Goal: Task Accomplishment & Management: Use online tool/utility

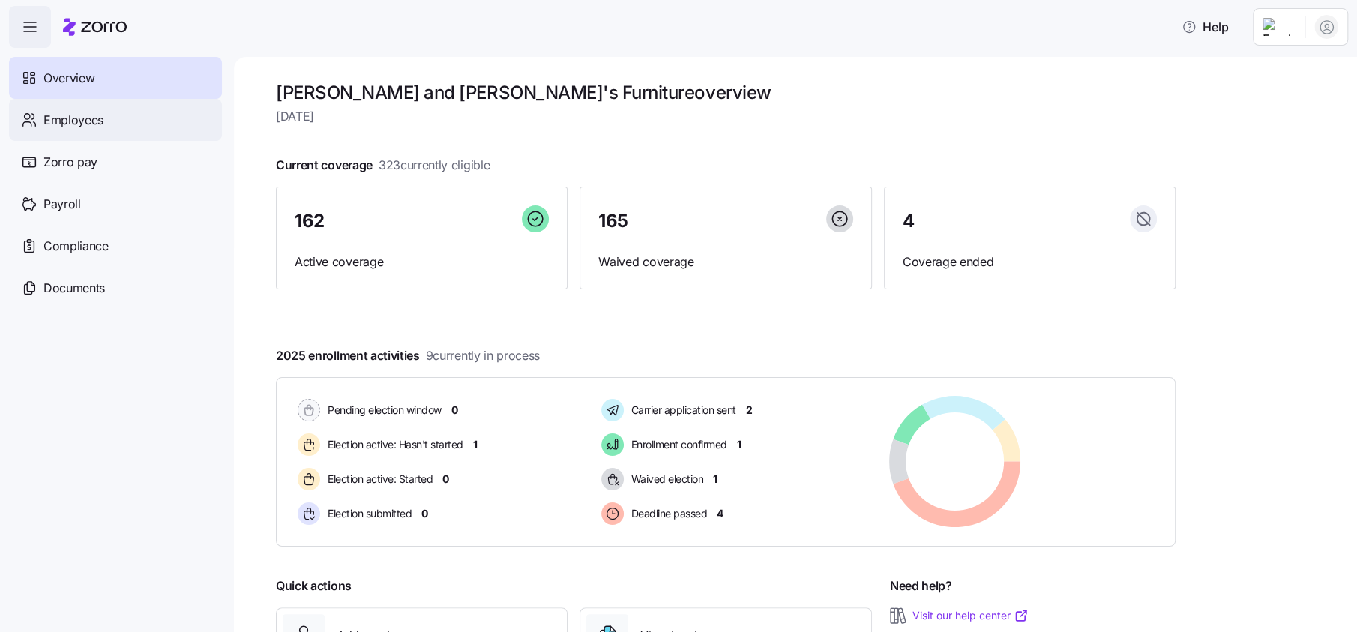
click at [101, 136] on div "Employees" at bounding box center [115, 120] width 213 height 42
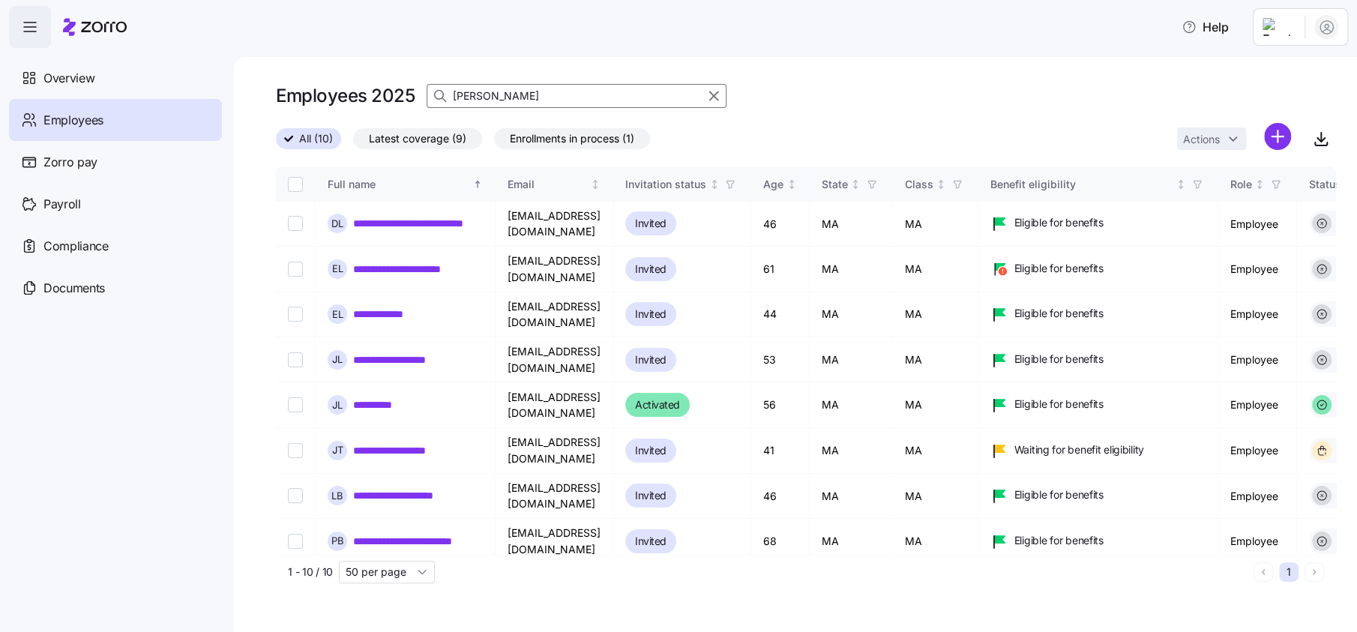
drag, startPoint x: 539, startPoint y: 93, endPoint x: 508, endPoint y: 96, distance: 31.6
click at [508, 96] on input "[PERSON_NAME]" at bounding box center [577, 96] width 300 height 24
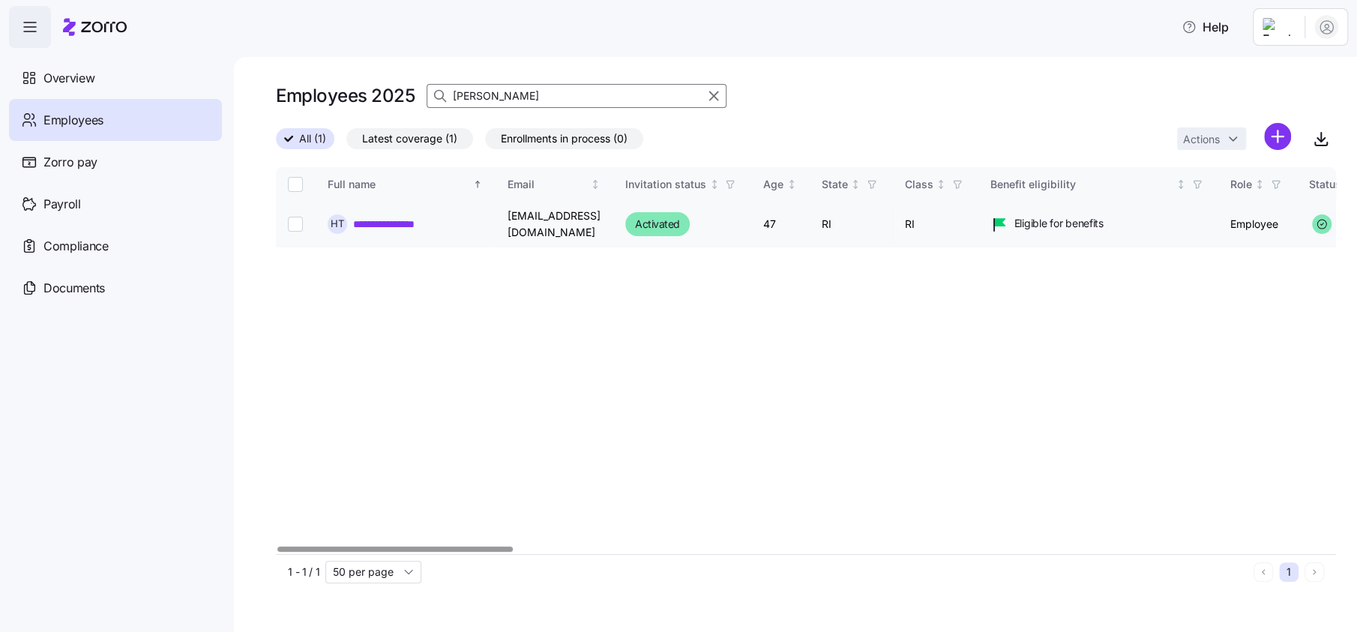
type input "[PERSON_NAME]"
click at [451, 217] on link "**********" at bounding box center [404, 224] width 103 height 15
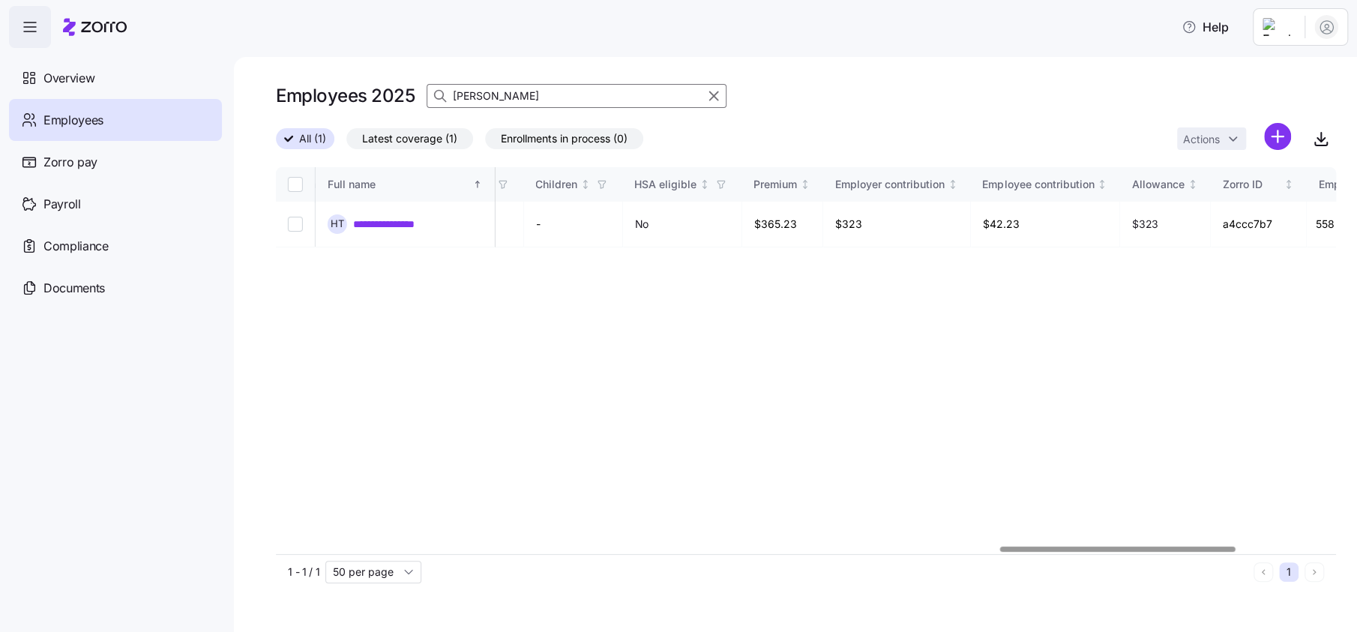
scroll to position [0, 3343]
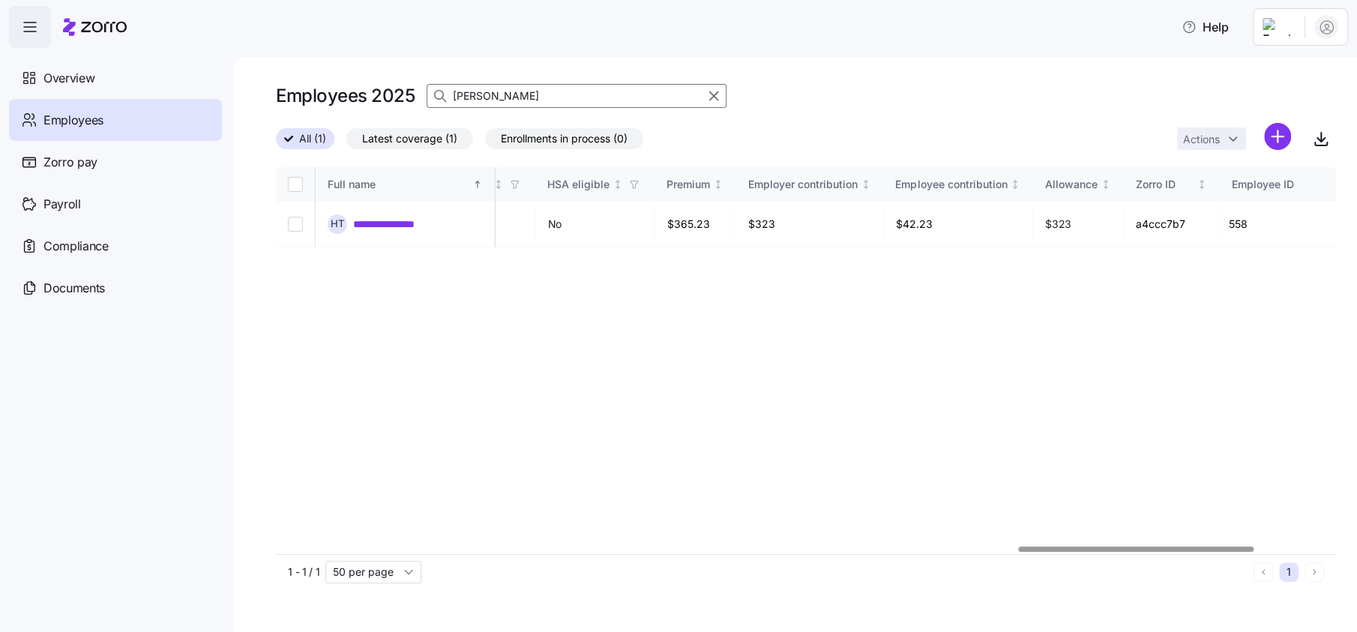
click at [1161, 548] on div at bounding box center [1135, 549] width 235 height 5
click at [82, 208] on div "Payroll" at bounding box center [115, 204] width 213 height 42
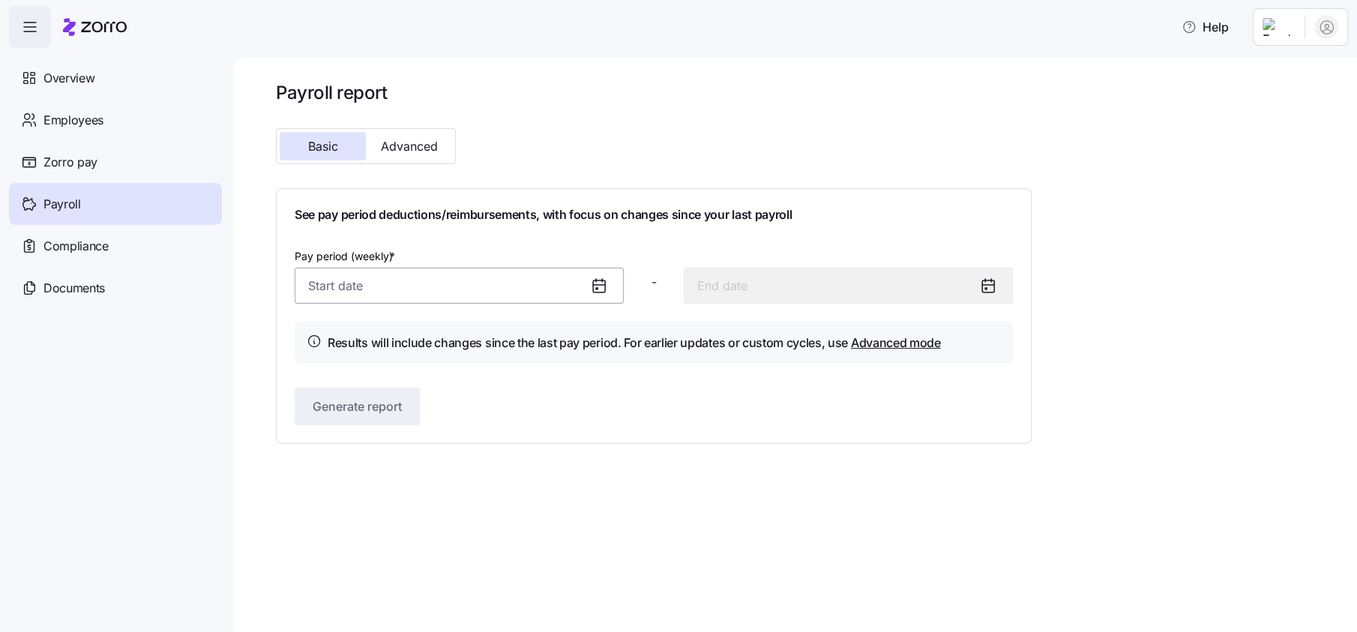
drag, startPoint x: 331, startPoint y: 289, endPoint x: 372, endPoint y: 290, distance: 40.5
click at [334, 289] on input "Pay period (weekly) *" at bounding box center [459, 286] width 329 height 36
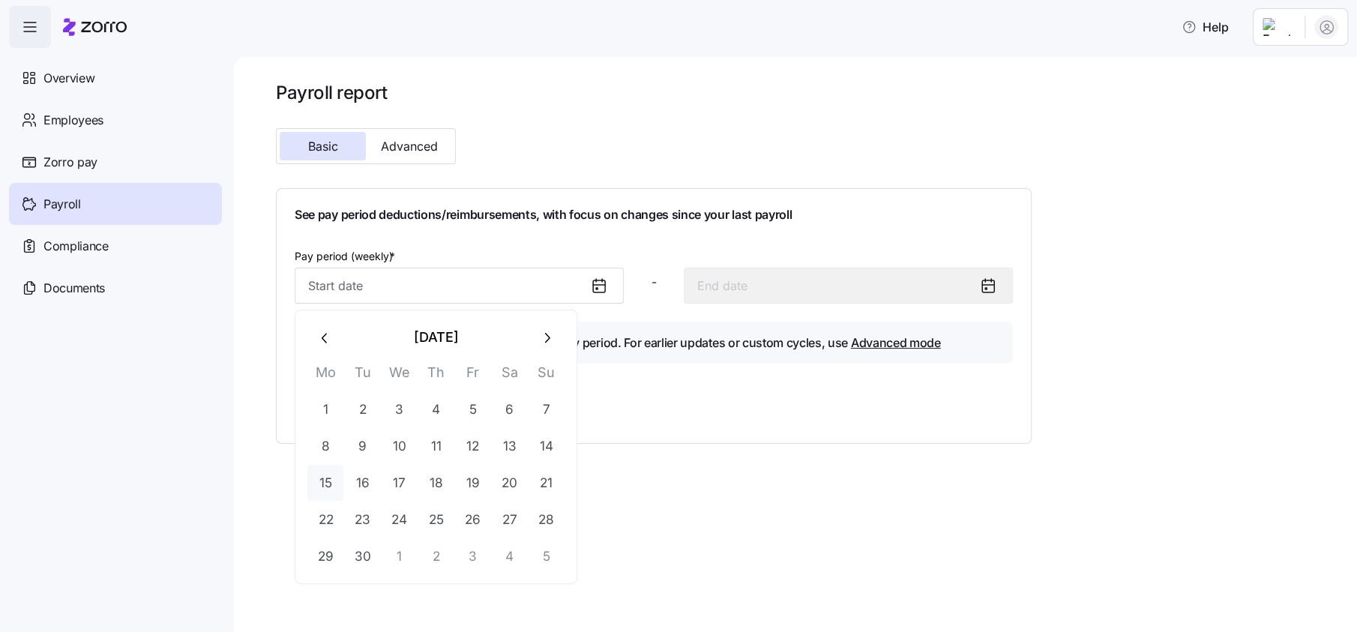
click at [329, 478] on button "15" at bounding box center [325, 483] width 36 height 36
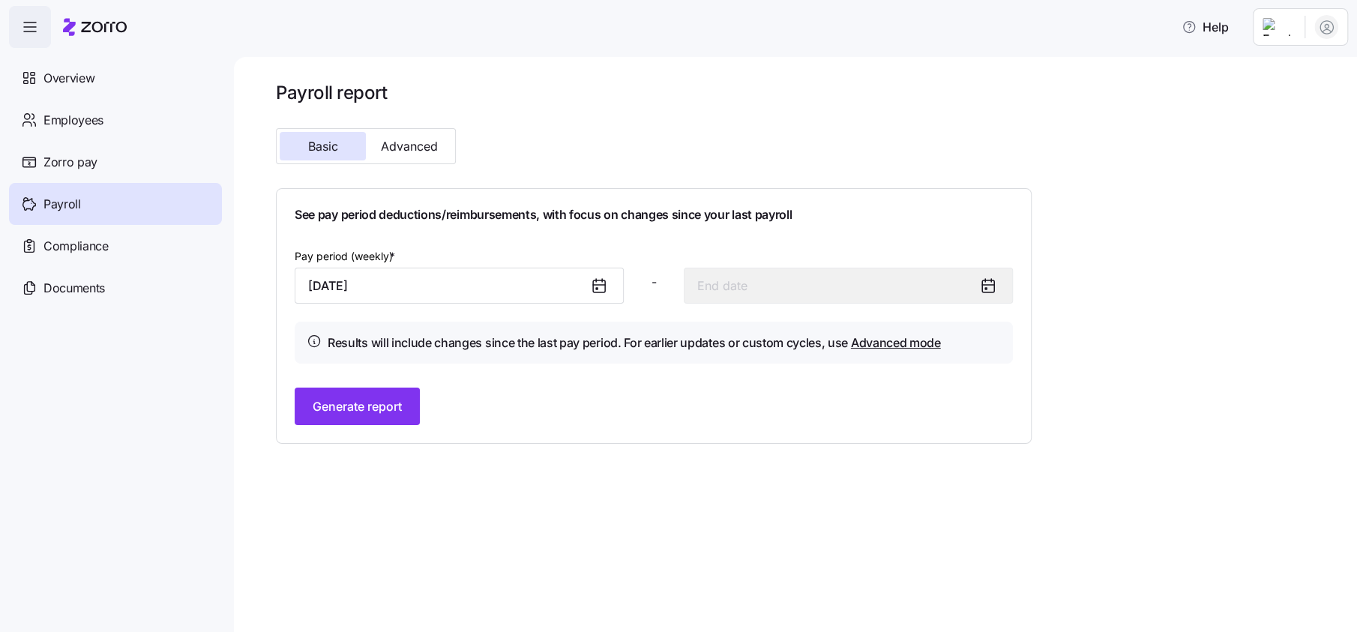
type input "[DATE]"
click at [363, 399] on span "Generate report" at bounding box center [357, 406] width 89 height 18
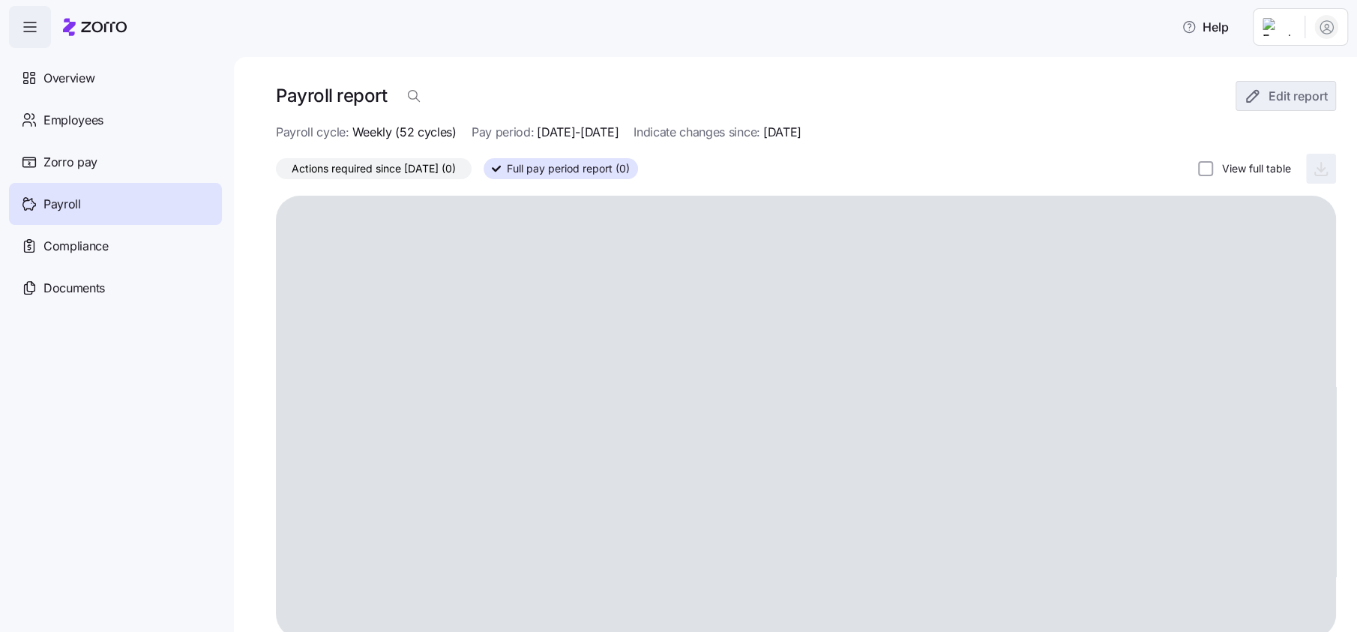
click at [554, 178] on span "Full pay period report (0)" at bounding box center [568, 168] width 123 height 19
click at [484, 173] on input "Full pay period report (0)" at bounding box center [484, 173] width 0 height 0
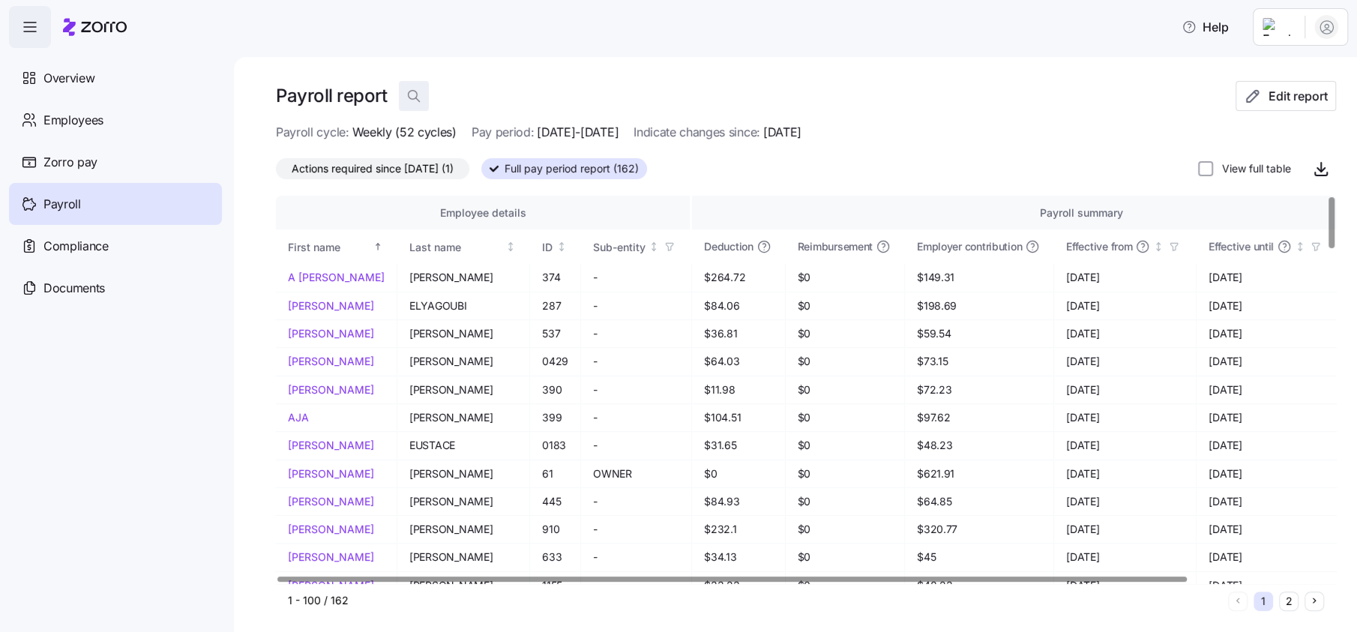
click at [412, 102] on icon "button" at bounding box center [413, 95] width 15 height 15
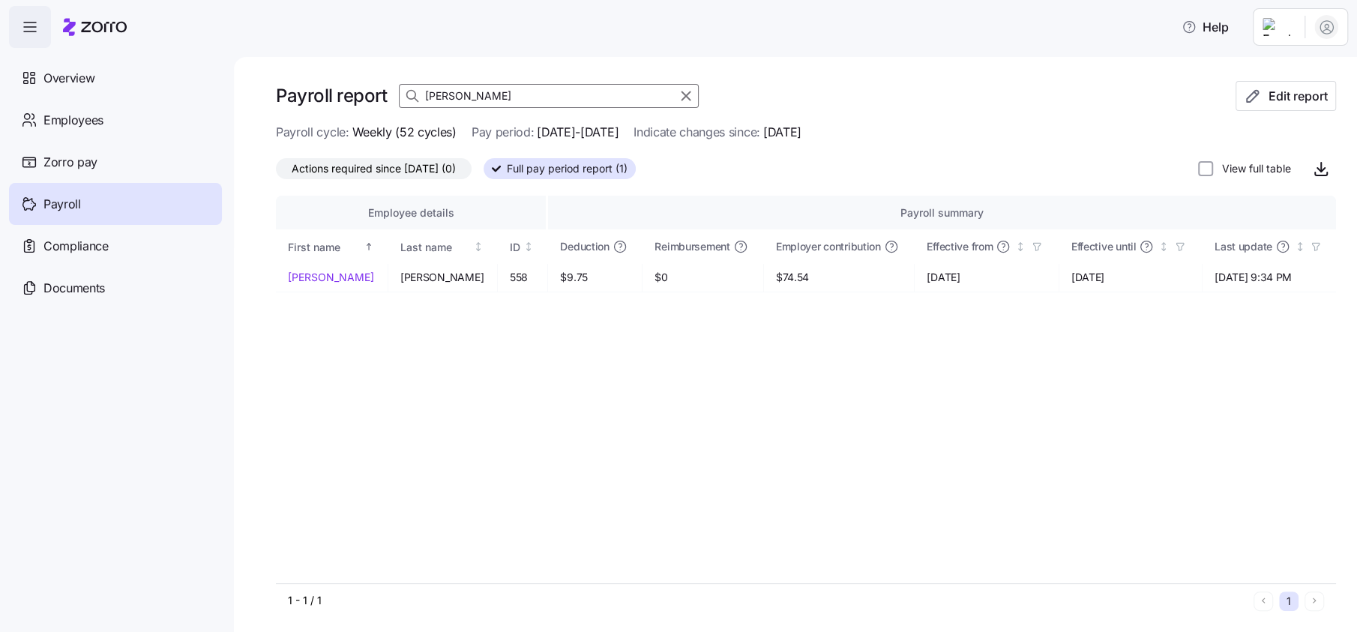
type input "[PERSON_NAME]"
click at [688, 98] on icon "button" at bounding box center [686, 96] width 16 height 18
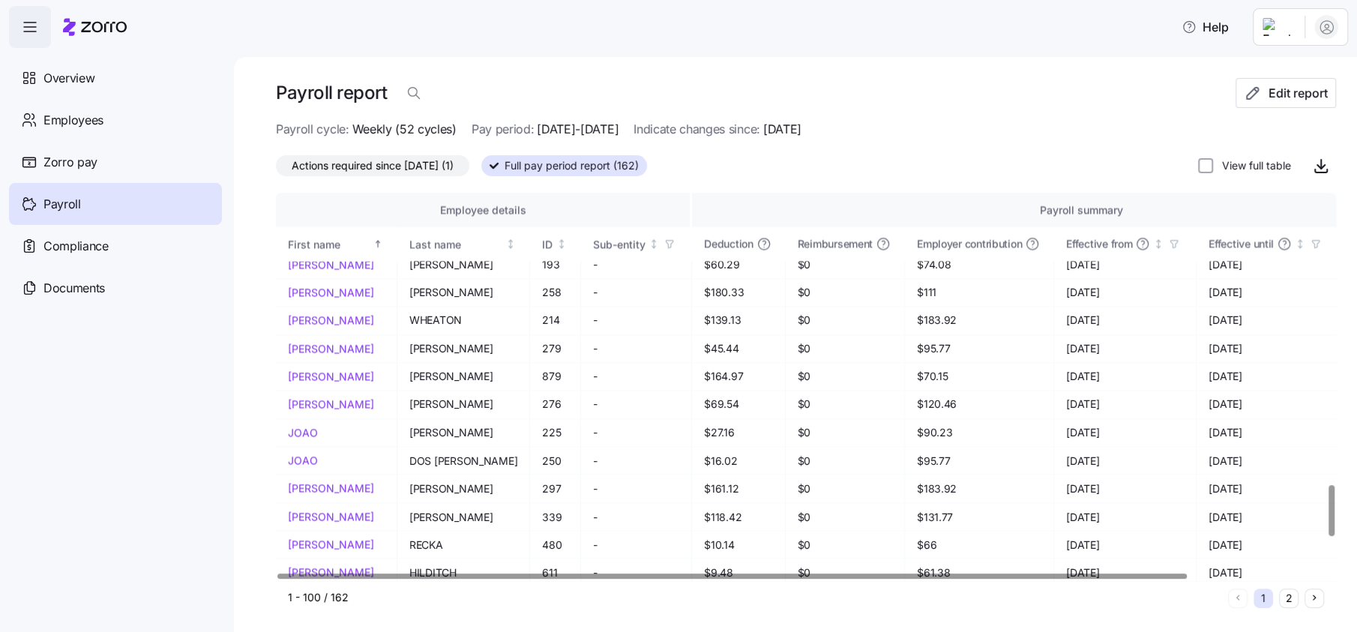
scroll to position [1720, 0]
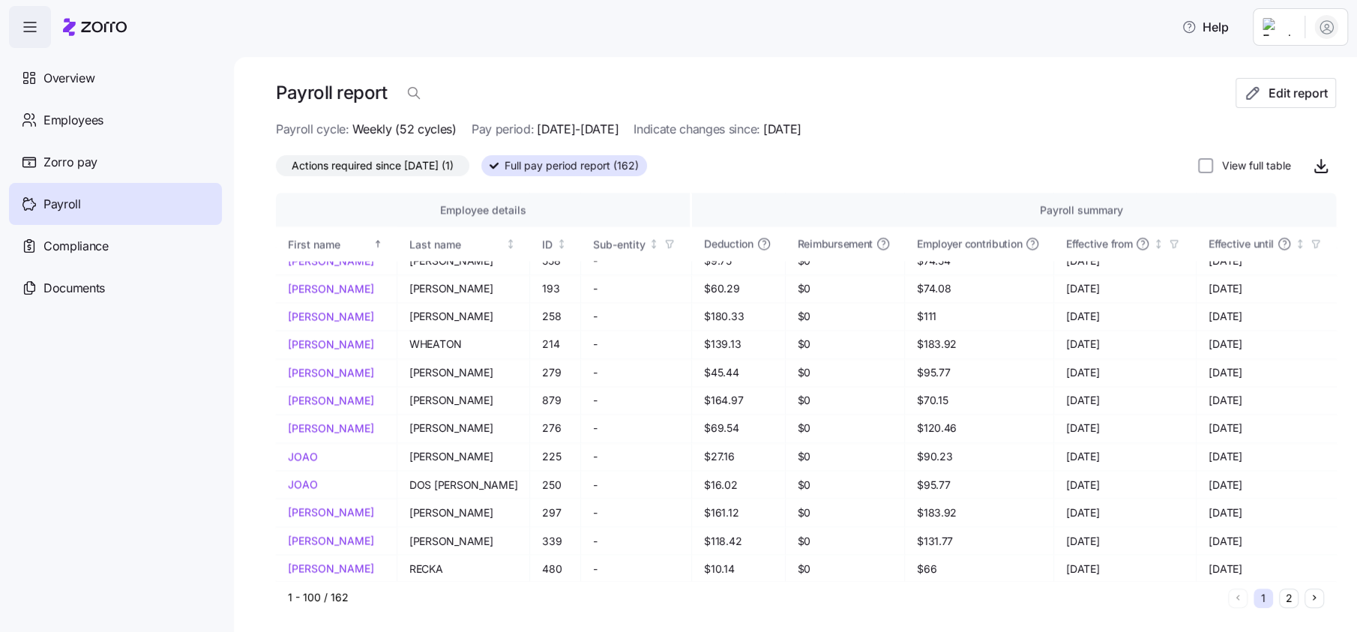
click at [1297, 19] on html "Help Overview Employees Zorro pay Payroll Compliance Documents Payroll report E…" at bounding box center [678, 311] width 1357 height 623
click at [1281, 146] on div "Log out" at bounding box center [1266, 152] width 58 height 16
